Goal: Register for event/course

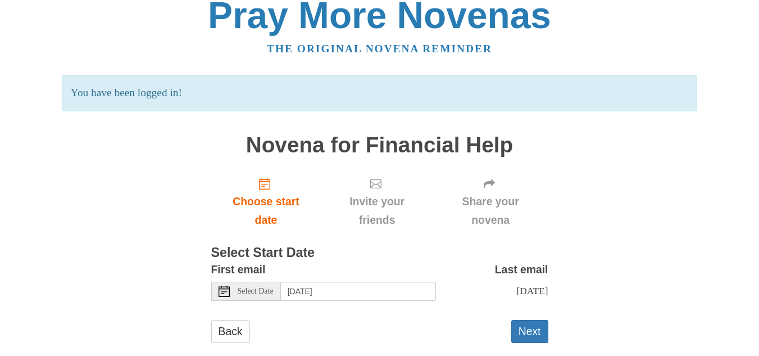
scroll to position [33, 0]
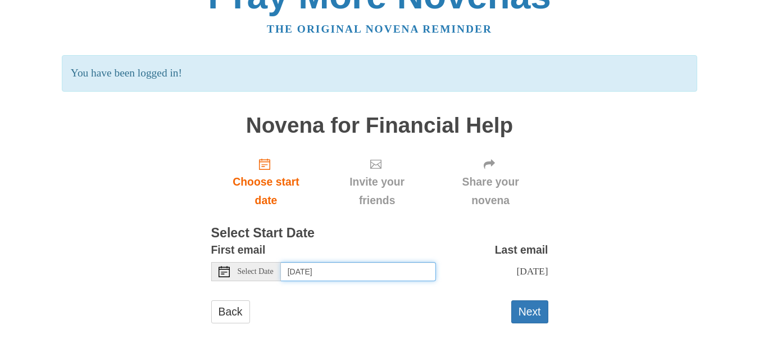
click at [424, 273] on input "Thursday, September 25th" at bounding box center [358, 271] width 155 height 19
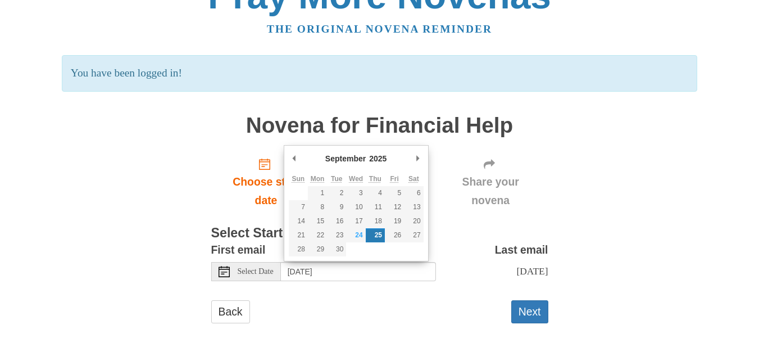
click at [433, 317] on div "Back Next" at bounding box center [379, 317] width 337 height 34
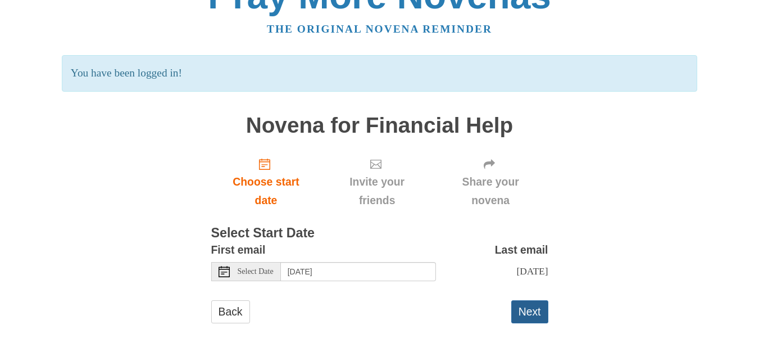
click at [530, 316] on button "Next" at bounding box center [529, 311] width 37 height 23
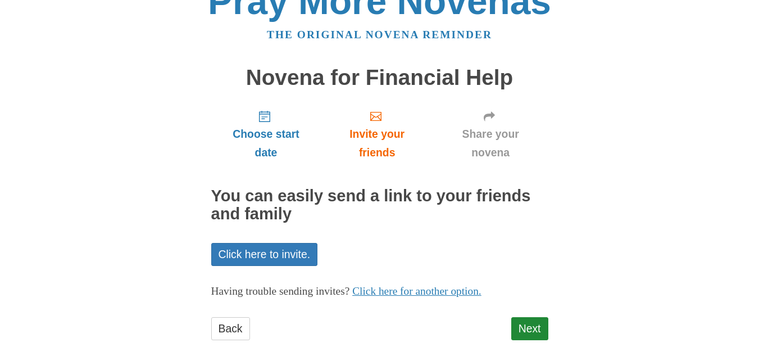
scroll to position [44, 0]
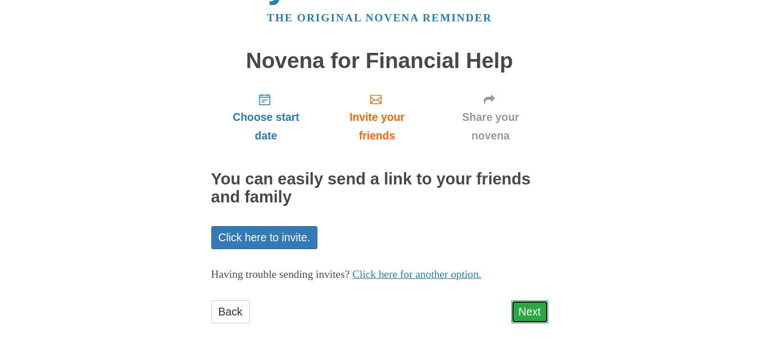
click at [522, 302] on link "Next" at bounding box center [529, 311] width 37 height 23
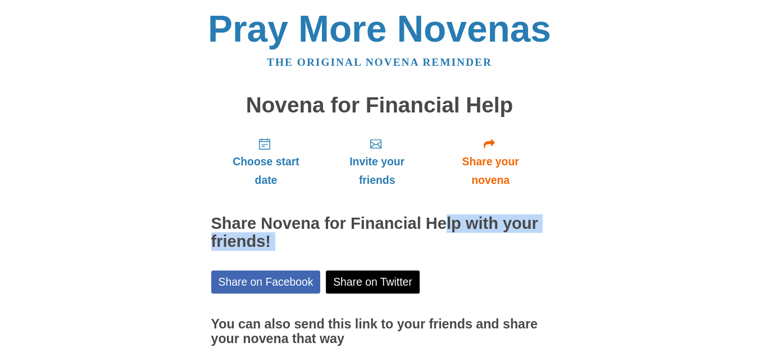
click at [394, 198] on div "Choose start date Invite your friends Share your novena Share Novena for Financ…" at bounding box center [379, 278] width 337 height 301
